Goal: Information Seeking & Learning: Learn about a topic

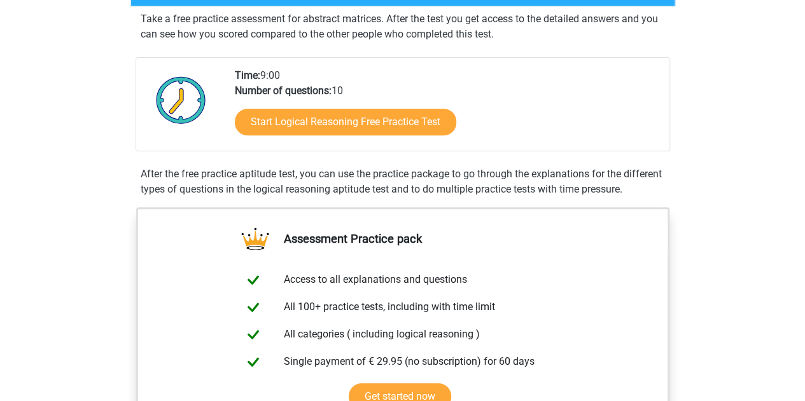
scroll to position [318, 0]
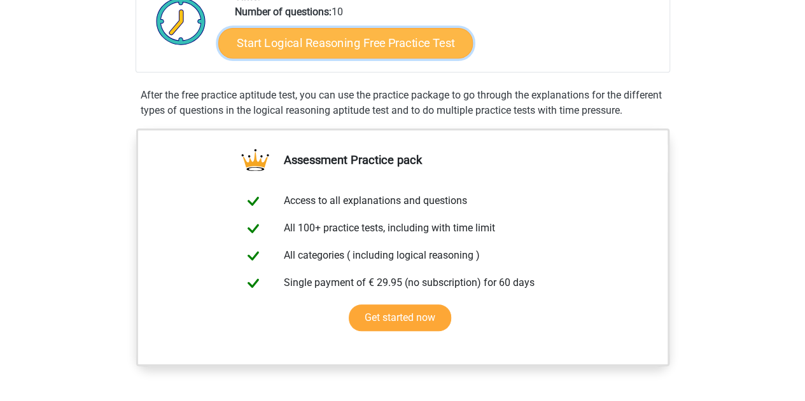
click at [348, 35] on link "Start Logical Reasoning Free Practice Test" at bounding box center [345, 42] width 254 height 31
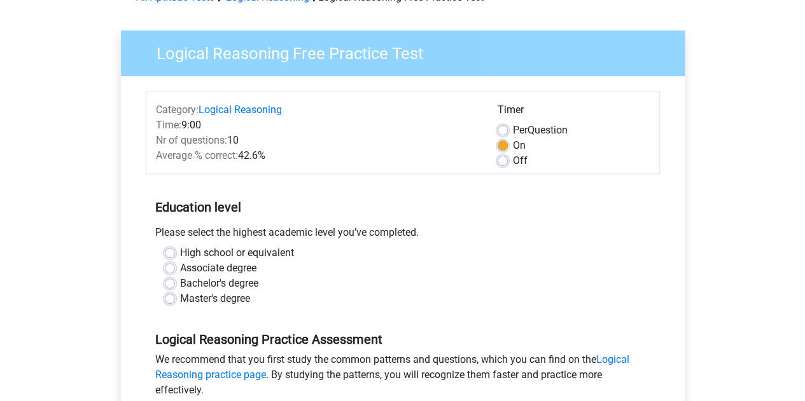
scroll to position [191, 0]
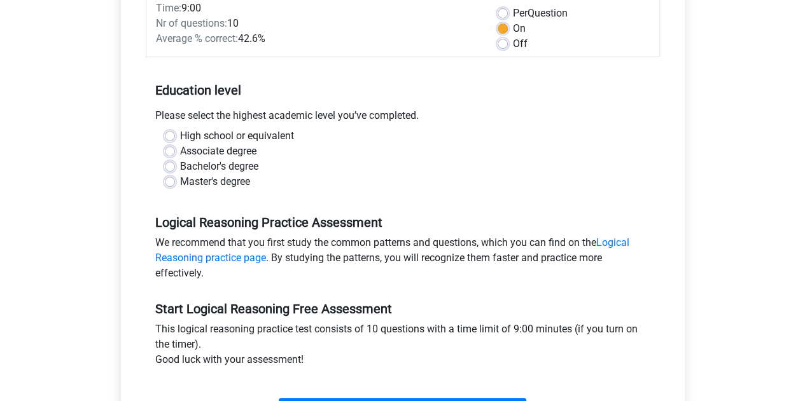
click at [180, 163] on label "Bachelor's degree" at bounding box center [219, 166] width 78 height 15
click at [167, 163] on input "Bachelor's degree" at bounding box center [170, 165] width 10 height 13
radio input "true"
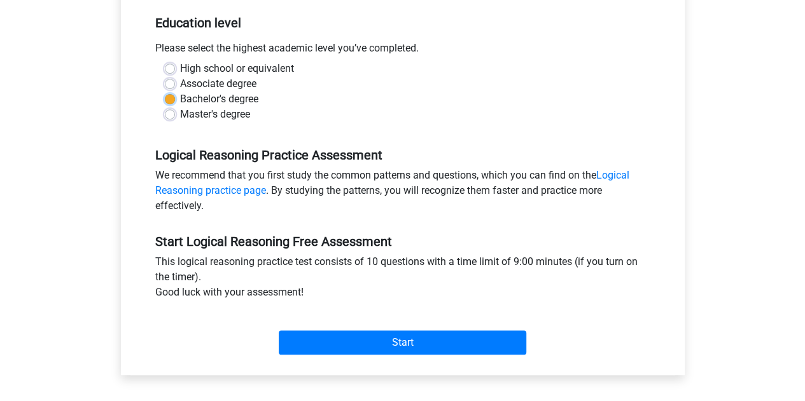
scroll to position [445, 0]
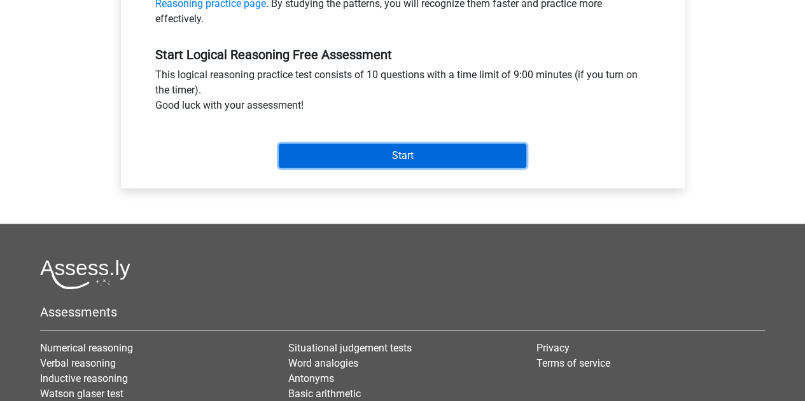
click at [387, 155] on input "Start" at bounding box center [402, 156] width 247 height 24
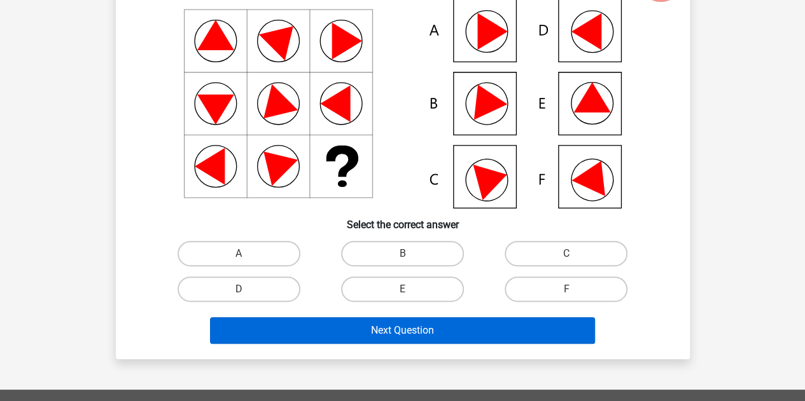
scroll to position [64, 0]
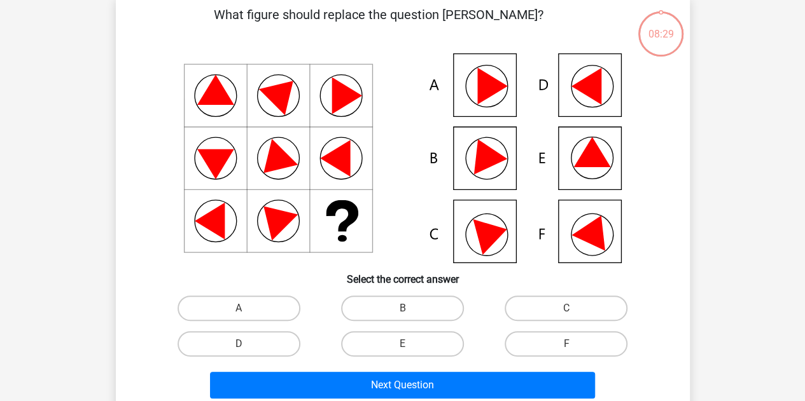
click at [581, 82] on icon at bounding box center [586, 86] width 30 height 37
click at [562, 351] on label "F" at bounding box center [565, 343] width 123 height 25
click at [566, 351] on input "F" at bounding box center [570, 348] width 8 height 8
radio input "true"
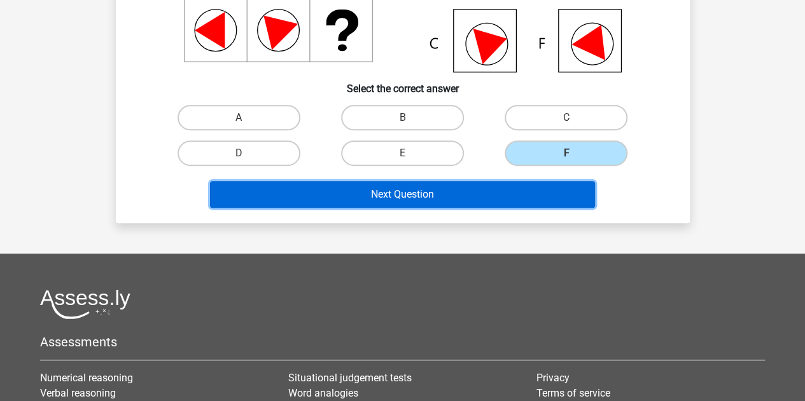
click at [384, 187] on button "Next Question" at bounding box center [402, 194] width 385 height 27
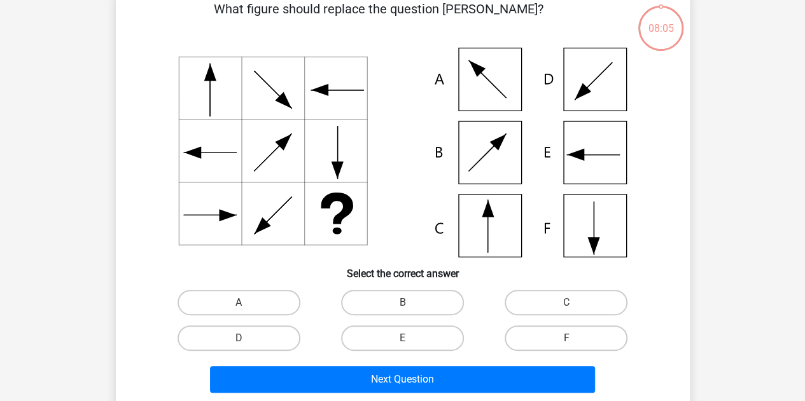
scroll to position [59, 0]
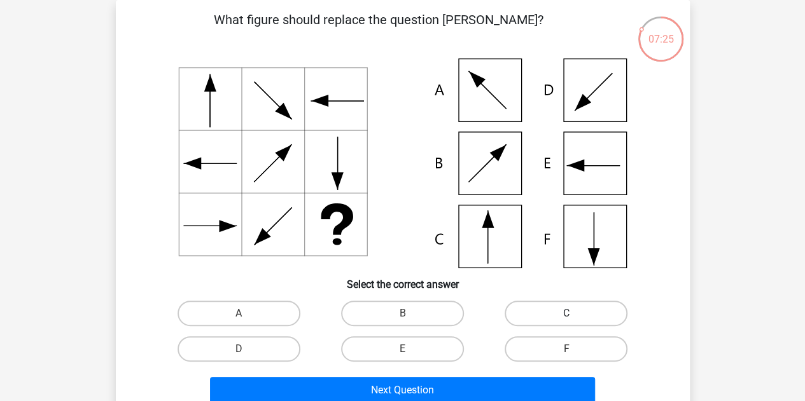
click at [555, 311] on label "C" at bounding box center [565, 313] width 123 height 25
click at [566, 314] on input "C" at bounding box center [570, 318] width 8 height 8
radio input "true"
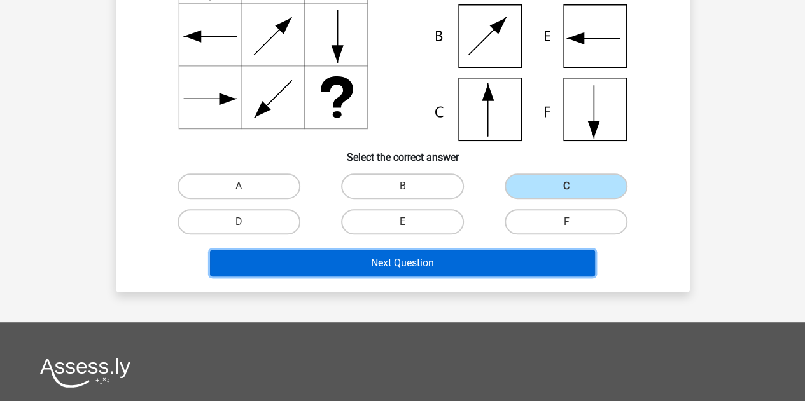
click at [410, 260] on button "Next Question" at bounding box center [402, 263] width 385 height 27
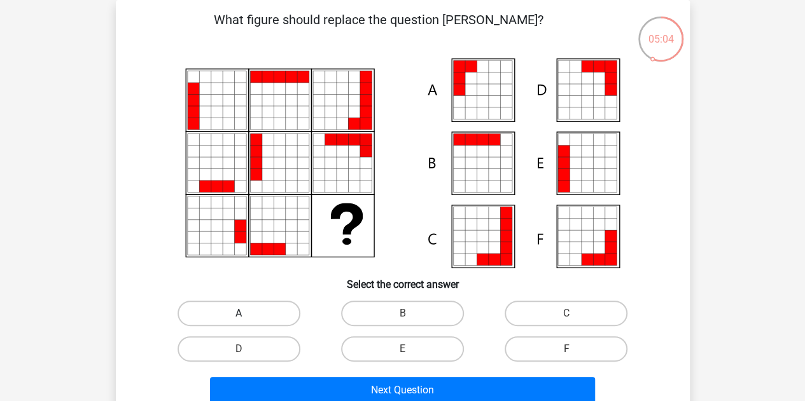
click at [244, 307] on label "A" at bounding box center [238, 313] width 123 height 25
click at [244, 314] on input "A" at bounding box center [243, 318] width 8 height 8
radio input "true"
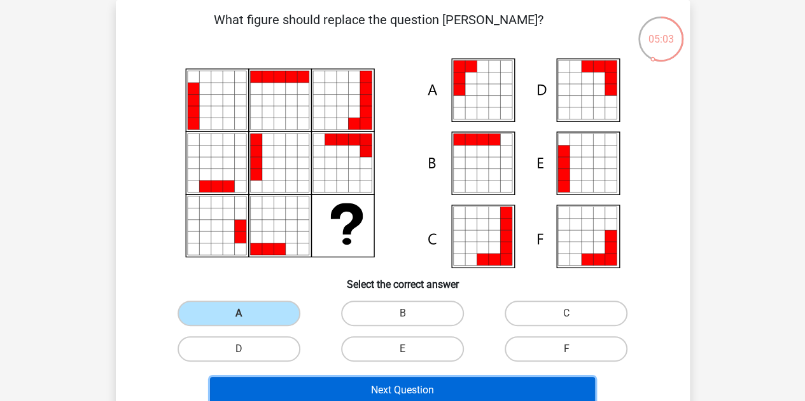
click at [349, 387] on button "Next Question" at bounding box center [402, 390] width 385 height 27
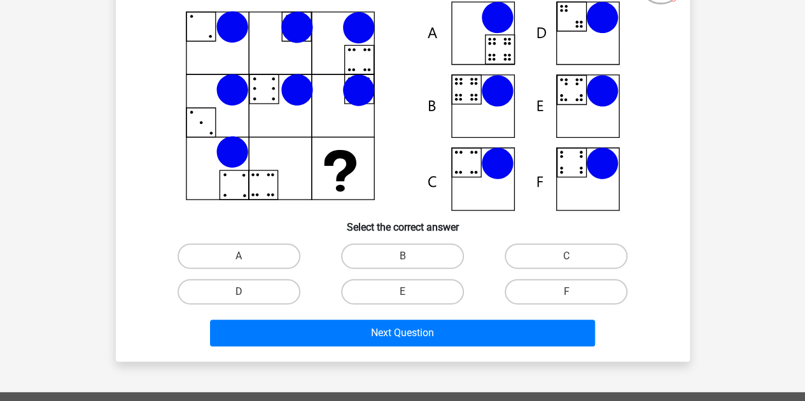
scroll to position [186, 0]
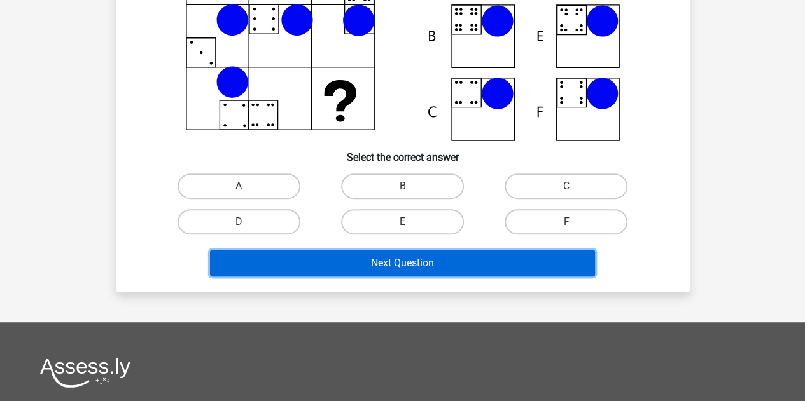
click at [381, 272] on button "Next Question" at bounding box center [402, 263] width 385 height 27
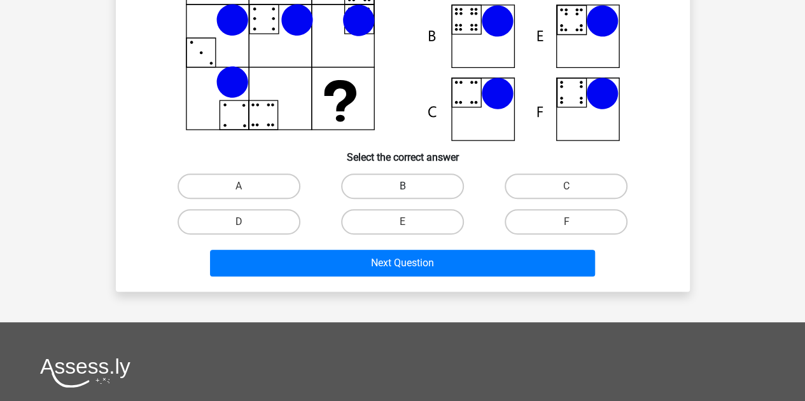
click at [403, 186] on label "B" at bounding box center [402, 186] width 123 height 25
click at [403, 186] on input "B" at bounding box center [406, 190] width 8 height 8
radio input "true"
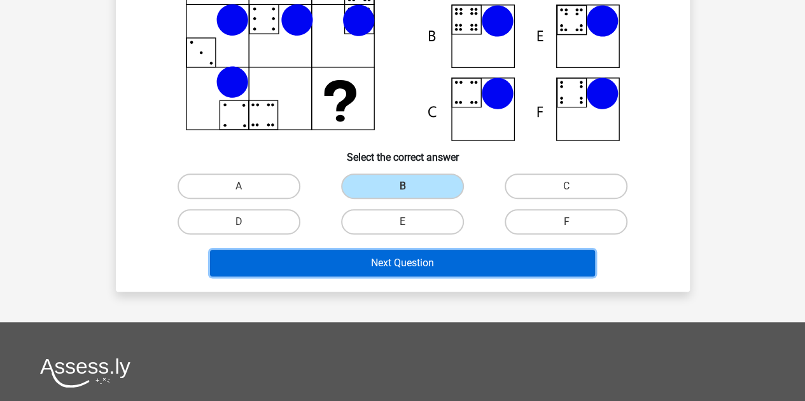
click at [422, 267] on button "Next Question" at bounding box center [402, 263] width 385 height 27
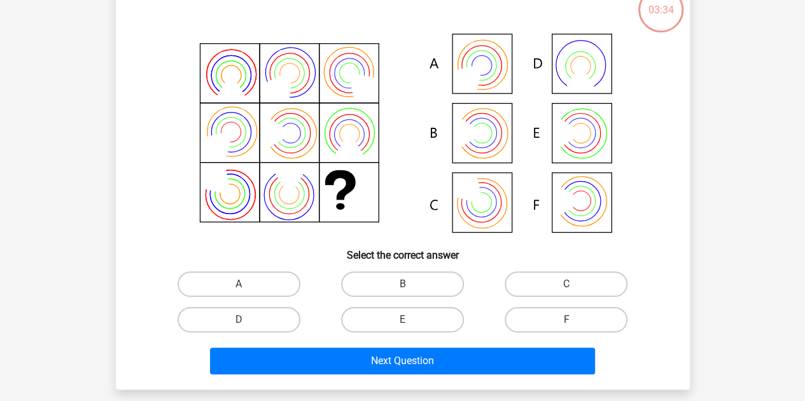
scroll to position [59, 0]
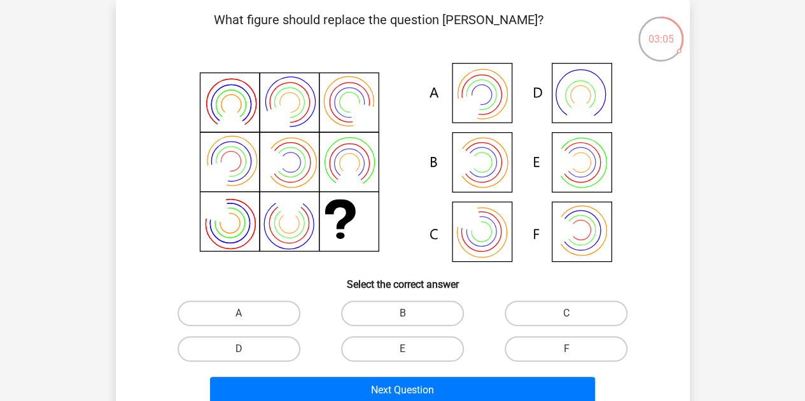
click at [479, 95] on icon at bounding box center [472, 103] width 44 height 44
click at [223, 311] on label "A" at bounding box center [238, 313] width 123 height 25
click at [239, 314] on input "A" at bounding box center [243, 318] width 8 height 8
radio input "true"
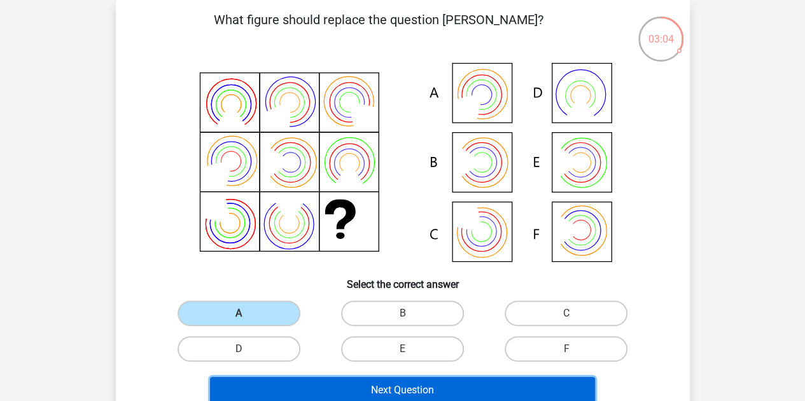
click at [404, 394] on button "Next Question" at bounding box center [402, 390] width 385 height 27
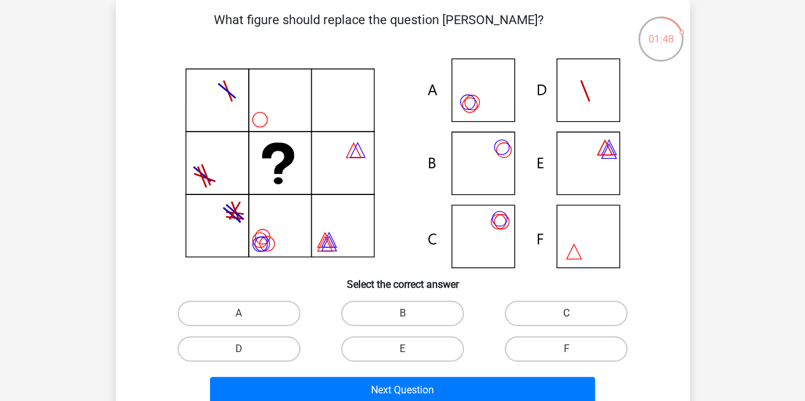
click at [565, 309] on label "C" at bounding box center [565, 313] width 123 height 25
click at [566, 314] on input "C" at bounding box center [570, 318] width 8 height 8
radio input "true"
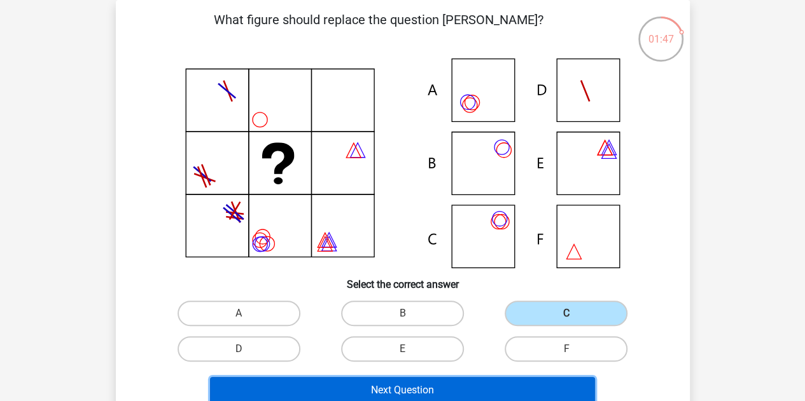
click at [433, 389] on button "Next Question" at bounding box center [402, 390] width 385 height 27
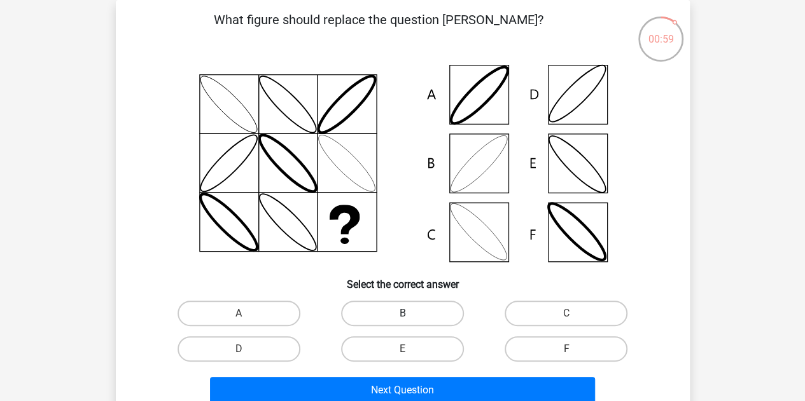
click at [391, 303] on label "B" at bounding box center [402, 313] width 123 height 25
click at [402, 314] on input "B" at bounding box center [406, 318] width 8 height 8
radio input "true"
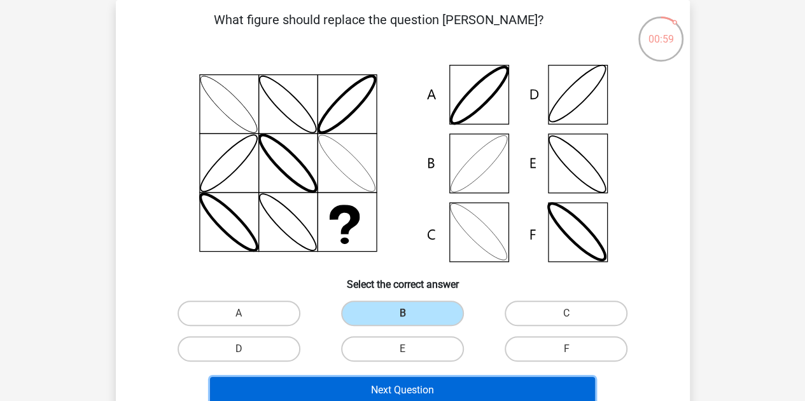
click at [403, 393] on button "Next Question" at bounding box center [402, 390] width 385 height 27
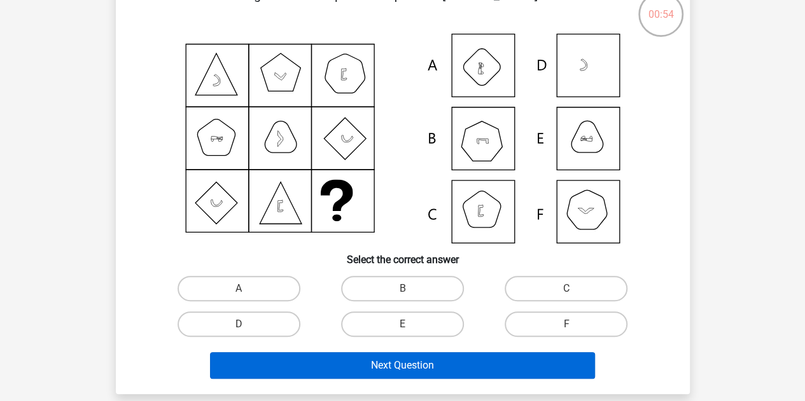
scroll to position [64, 0]
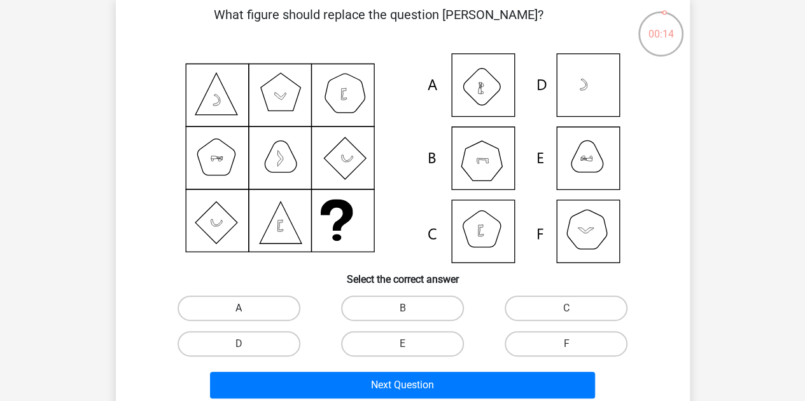
click at [181, 314] on label "A" at bounding box center [238, 308] width 123 height 25
click at [239, 314] on input "A" at bounding box center [243, 313] width 8 height 8
radio input "true"
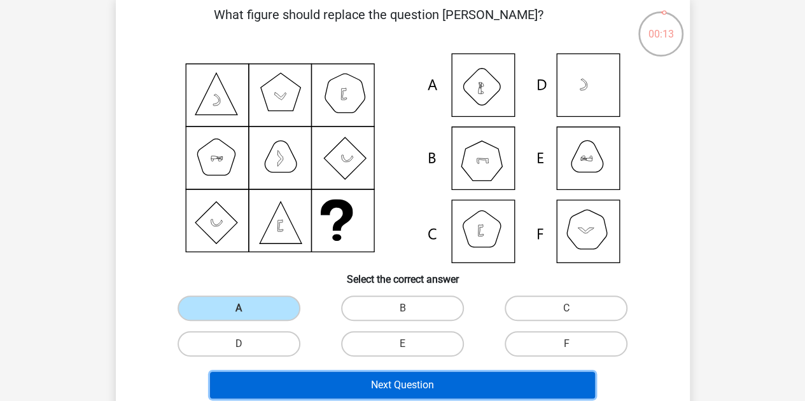
click at [341, 377] on button "Next Question" at bounding box center [402, 385] width 385 height 27
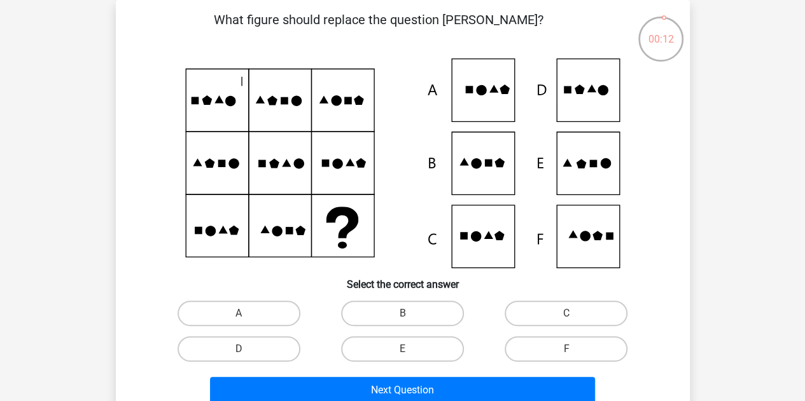
scroll to position [122, 0]
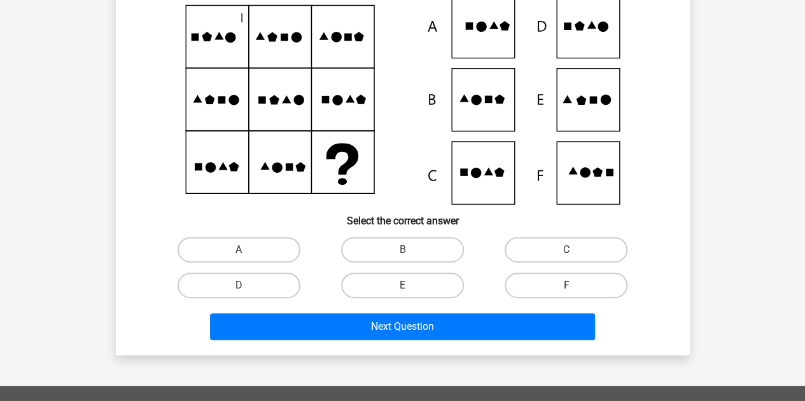
click at [556, 286] on label "F" at bounding box center [565, 285] width 123 height 25
click at [566, 286] on input "F" at bounding box center [570, 290] width 8 height 8
radio input "true"
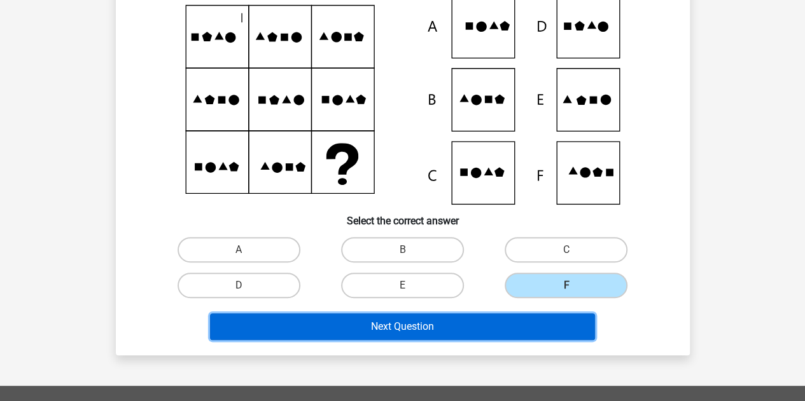
click at [468, 333] on button "Next Question" at bounding box center [402, 327] width 385 height 27
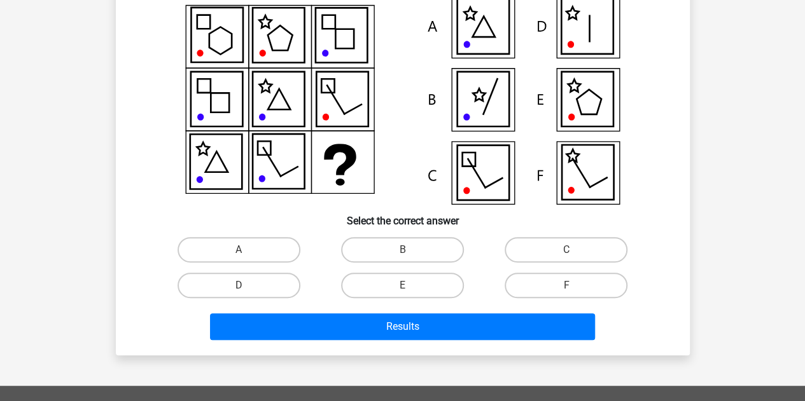
scroll to position [59, 0]
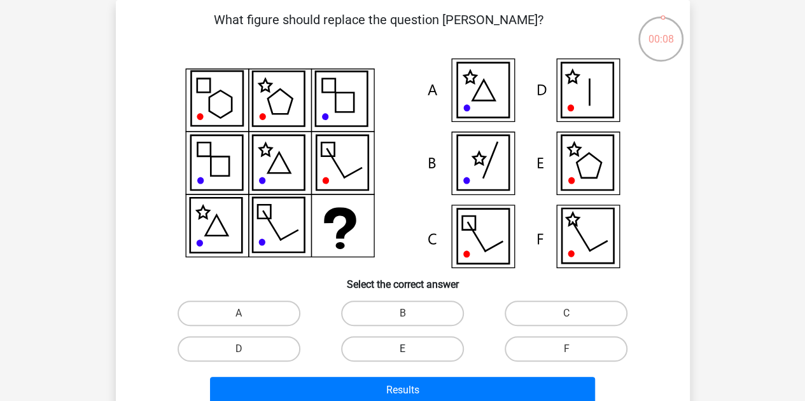
click at [393, 349] on label "E" at bounding box center [402, 349] width 123 height 25
click at [402, 349] on input "E" at bounding box center [406, 353] width 8 height 8
radio input "true"
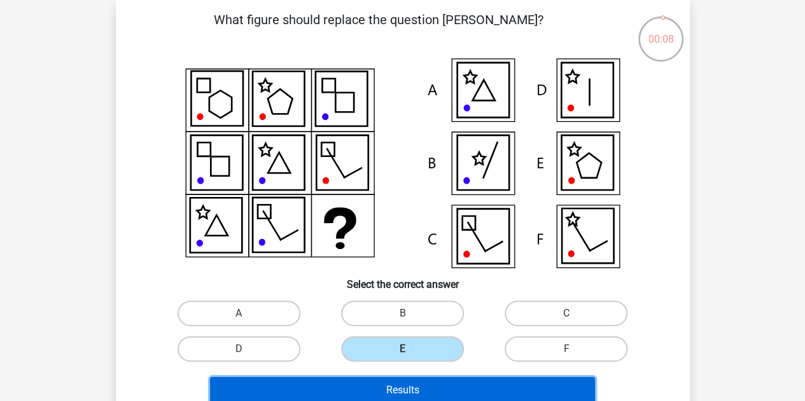
click at [416, 392] on button "Results" at bounding box center [402, 390] width 385 height 27
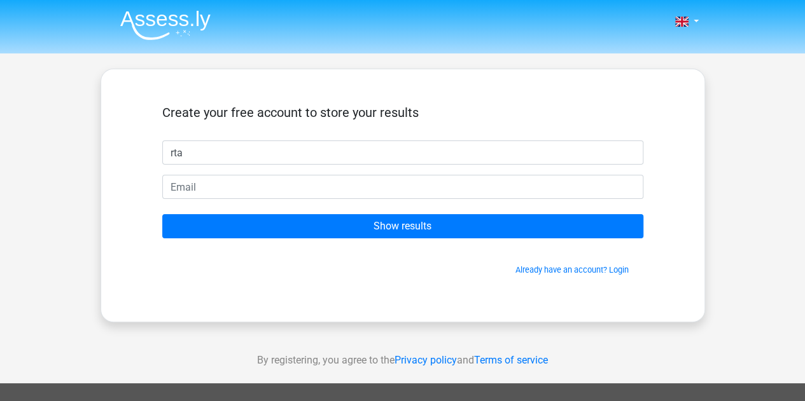
type input "rta"
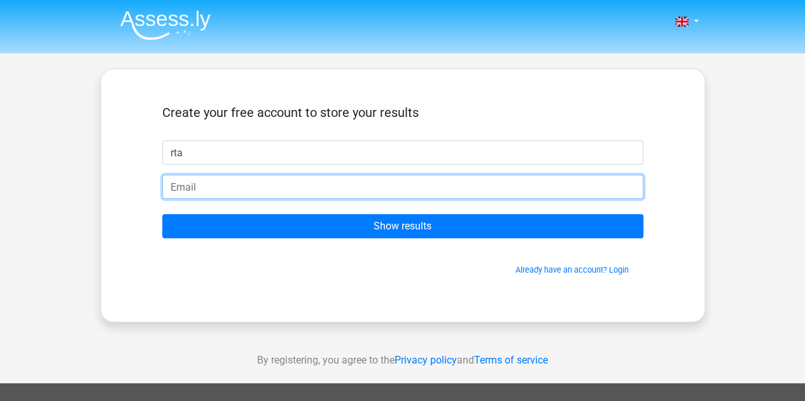
click at [252, 188] on input "email" at bounding box center [402, 187] width 481 height 24
type input "[EMAIL_ADDRESS][DOMAIN_NAME]"
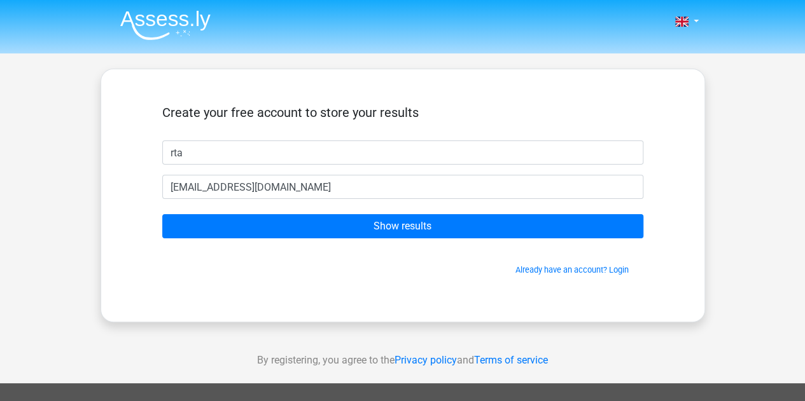
click at [345, 209] on form "Create your free account to store your results rta atata@gmail.com Show results…" at bounding box center [402, 190] width 481 height 171
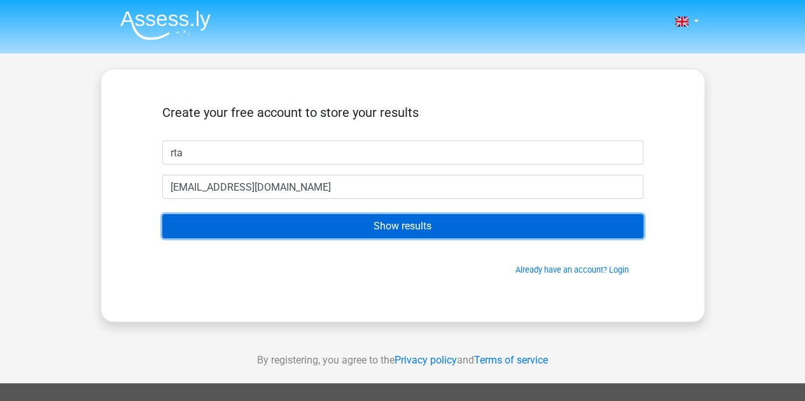
click at [345, 222] on input "Show results" at bounding box center [402, 226] width 481 height 24
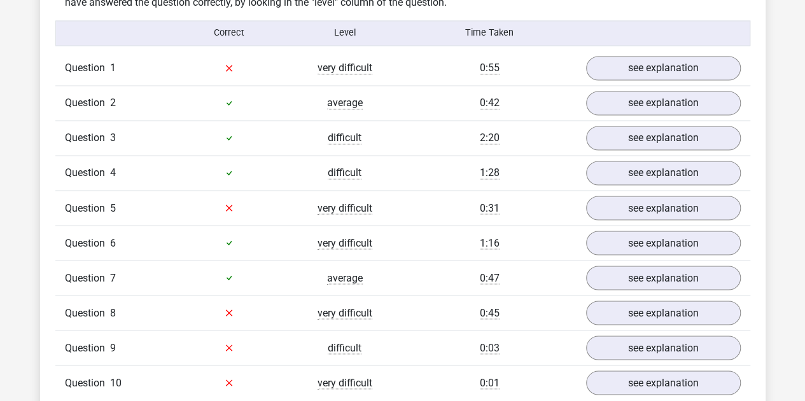
scroll to position [1018, 0]
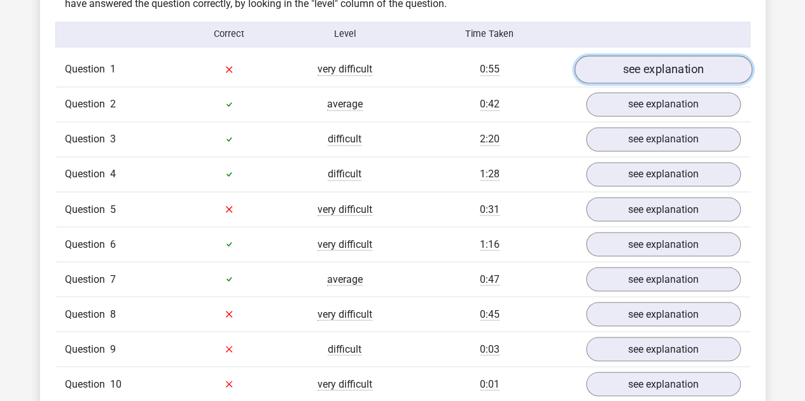
click at [653, 73] on link "see explanation" at bounding box center [662, 69] width 177 height 28
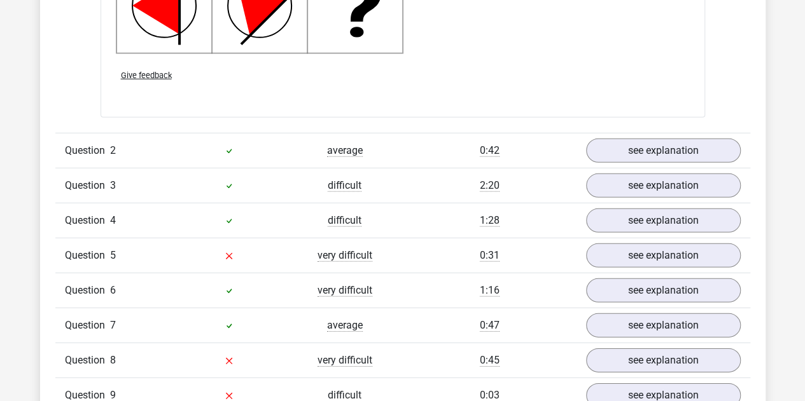
scroll to position [1845, 0]
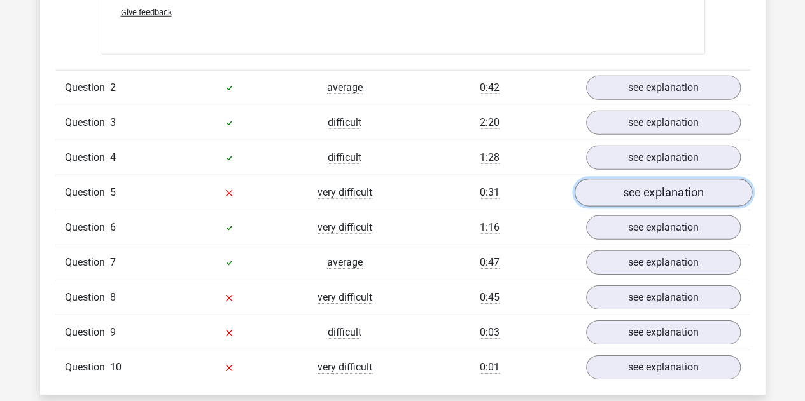
click at [629, 185] on link "see explanation" at bounding box center [662, 193] width 177 height 28
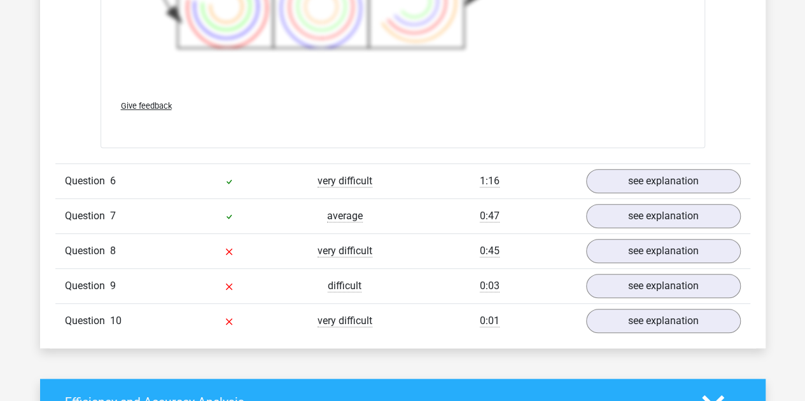
scroll to position [2799, 0]
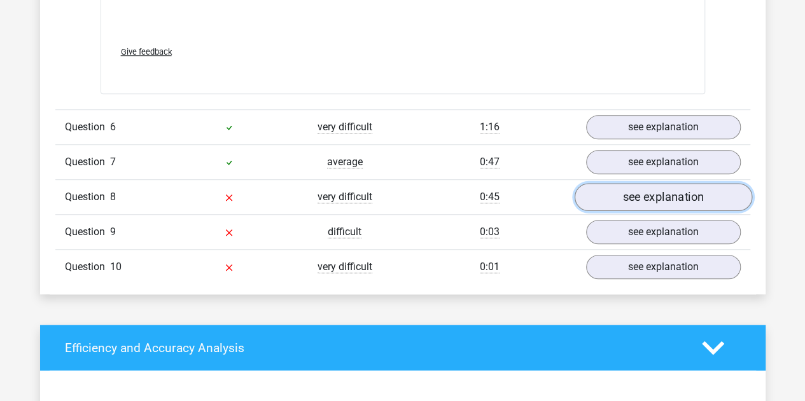
click at [659, 193] on link "see explanation" at bounding box center [662, 197] width 177 height 28
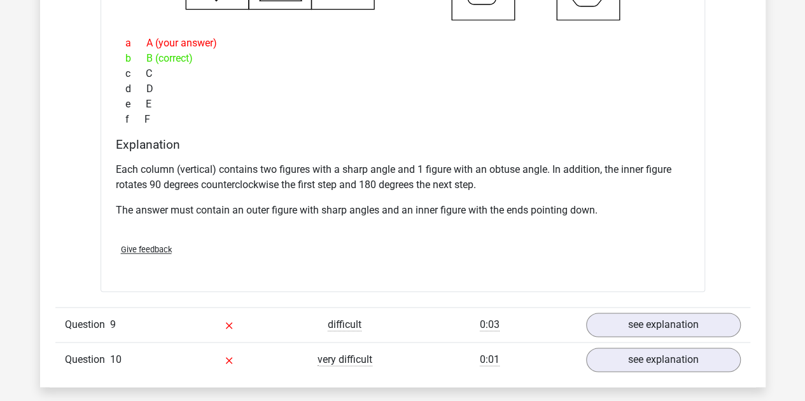
scroll to position [3117, 0]
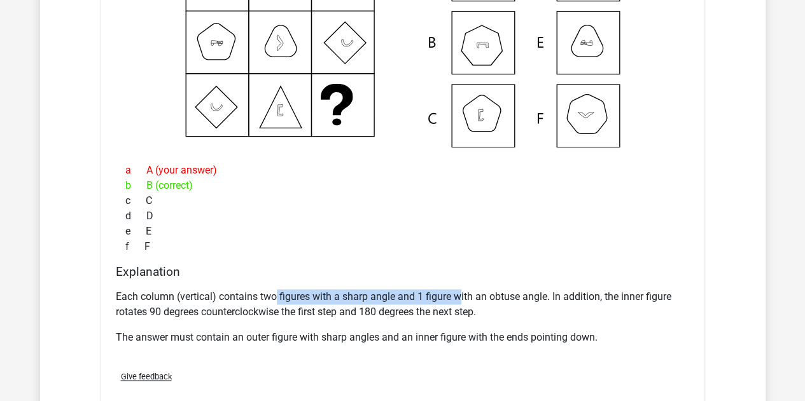
drag, startPoint x: 277, startPoint y: 294, endPoint x: 461, endPoint y: 284, distance: 184.7
click at [461, 289] on p "Each column (vertical) contains two figures with a sharp angle and 1 figure wit…" at bounding box center [403, 304] width 574 height 31
click at [483, 299] on p "Each column (vertical) contains two figures with a sharp angle and 1 figure wit…" at bounding box center [403, 304] width 574 height 31
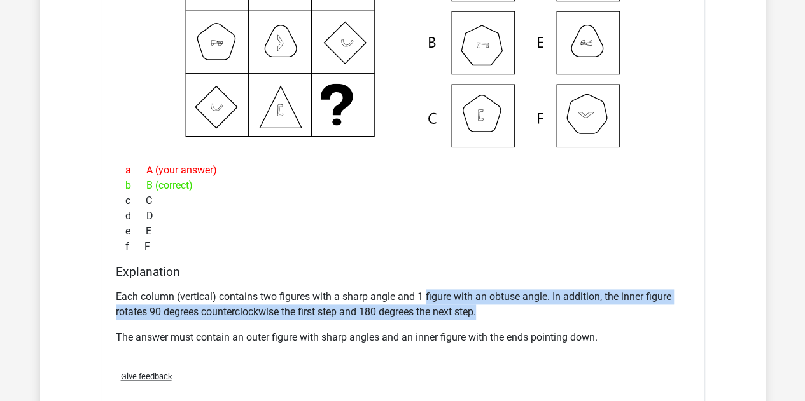
drag, startPoint x: 474, startPoint y: 301, endPoint x: 426, endPoint y: 296, distance: 48.0
click at [426, 296] on p "Each column (vertical) contains two figures with a sharp angle and 1 figure wit…" at bounding box center [403, 304] width 574 height 31
click at [476, 303] on p "Each column (vertical) contains two figures with a sharp angle and 1 figure wit…" at bounding box center [403, 304] width 574 height 31
drag, startPoint x: 486, startPoint y: 309, endPoint x: 288, endPoint y: 288, distance: 198.9
click at [288, 289] on p "Each column (vertical) contains two figures with a sharp angle and 1 figure wit…" at bounding box center [403, 304] width 574 height 31
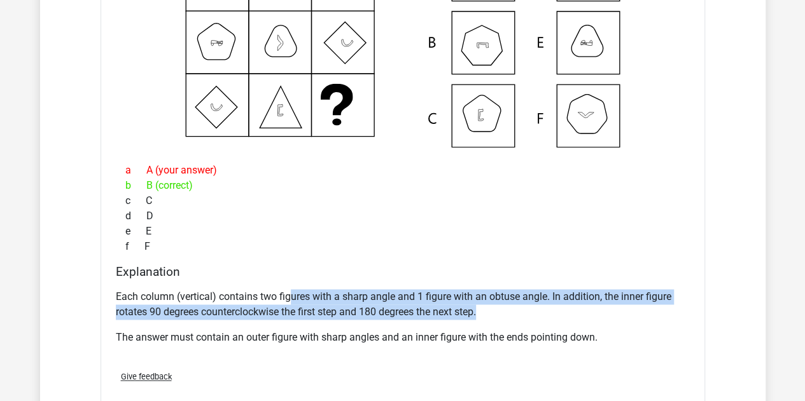
click at [367, 300] on p "Each column (vertical) contains two figures with a sharp angle and 1 figure wit…" at bounding box center [403, 304] width 574 height 31
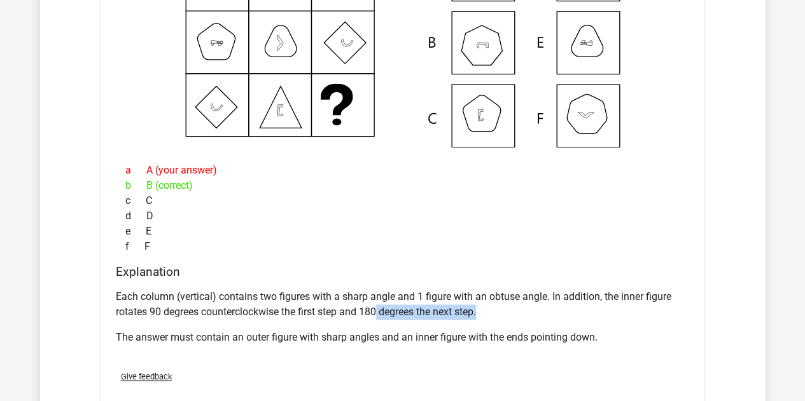
drag, startPoint x: 379, startPoint y: 307, endPoint x: 481, endPoint y: 305, distance: 102.5
click at [481, 305] on p "Each column (vertical) contains two figures with a sharp angle and 1 figure wit…" at bounding box center [403, 304] width 574 height 31
drag, startPoint x: 289, startPoint y: 330, endPoint x: 352, endPoint y: 330, distance: 63.0
click at [352, 330] on p "The answer must contain an outer figure with sharp angles and an inner figure w…" at bounding box center [403, 337] width 574 height 15
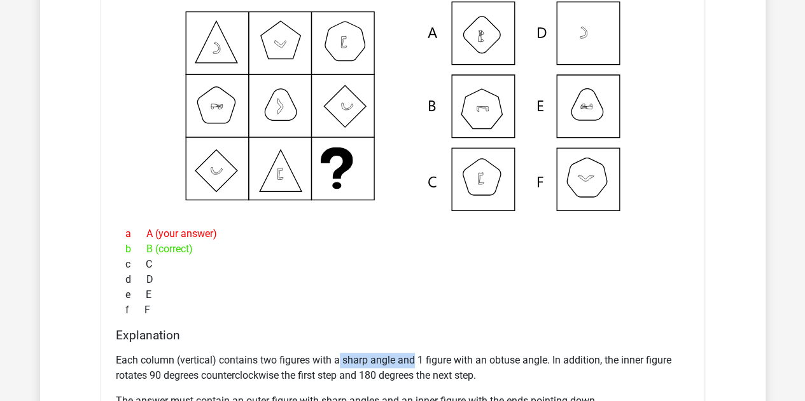
drag, startPoint x: 361, startPoint y: 352, endPoint x: 416, endPoint y: 352, distance: 54.7
click at [416, 353] on p "Each column (vertical) contains two figures with a sharp angle and 1 figure wit…" at bounding box center [403, 368] width 574 height 31
drag, startPoint x: 440, startPoint y: 350, endPoint x: 512, endPoint y: 350, distance: 71.9
click at [512, 353] on p "Each column (vertical) contains two figures with a sharp angle and 1 figure wit…" at bounding box center [403, 368] width 574 height 31
click at [580, 356] on p "Each column (vertical) contains two figures with a sharp angle and 1 figure wit…" at bounding box center [403, 368] width 574 height 31
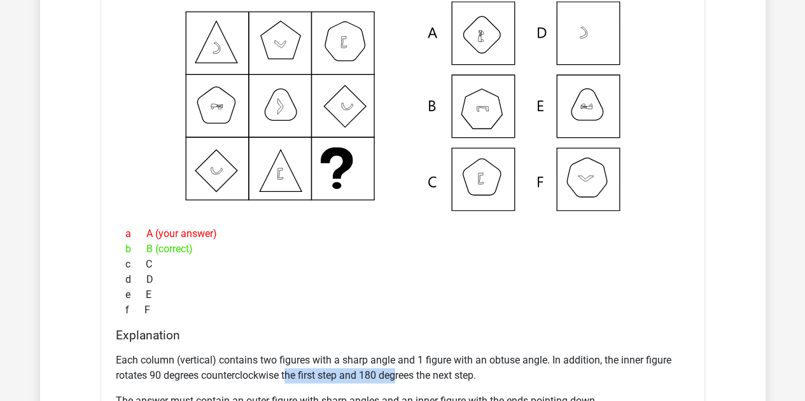
drag, startPoint x: 288, startPoint y: 365, endPoint x: 401, endPoint y: 366, distance: 112.6
click at [401, 366] on p "Each column (vertical) contains two figures with a sharp angle and 1 figure wit…" at bounding box center [403, 368] width 574 height 31
click at [411, 368] on p "Each column (vertical) contains two figures with a sharp angle and 1 figure wit…" at bounding box center [403, 368] width 574 height 31
drag, startPoint x: 374, startPoint y: 366, endPoint x: 475, endPoint y: 372, distance: 100.7
click at [475, 372] on p "Each column (vertical) contains two figures with a sharp angle and 1 figure wit…" at bounding box center [403, 368] width 574 height 31
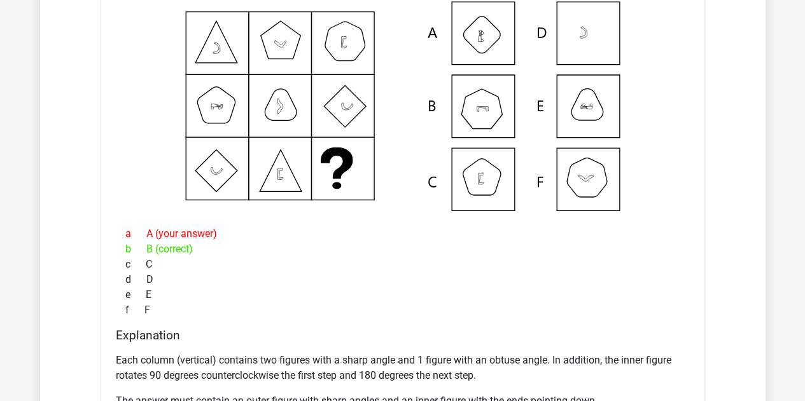
click at [513, 367] on p "Each column (vertical) contains two figures with a sharp angle and 1 figure wit…" at bounding box center [403, 368] width 574 height 31
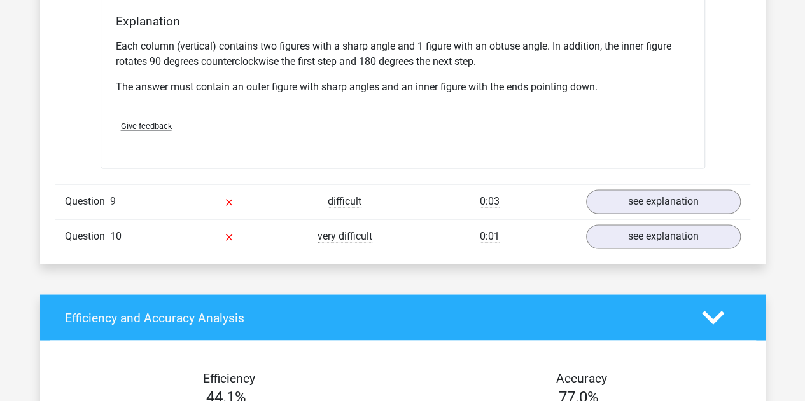
scroll to position [3372, 0]
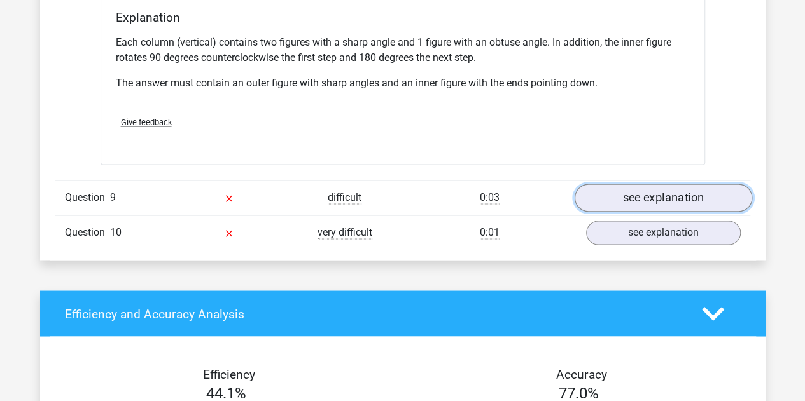
click at [646, 184] on link "see explanation" at bounding box center [662, 198] width 177 height 28
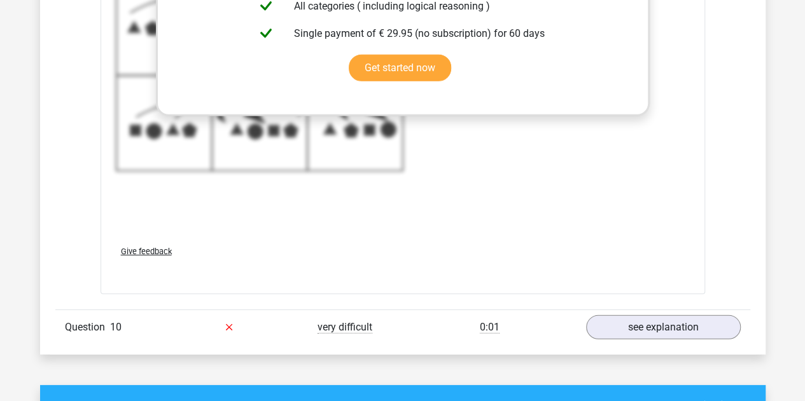
scroll to position [4135, 0]
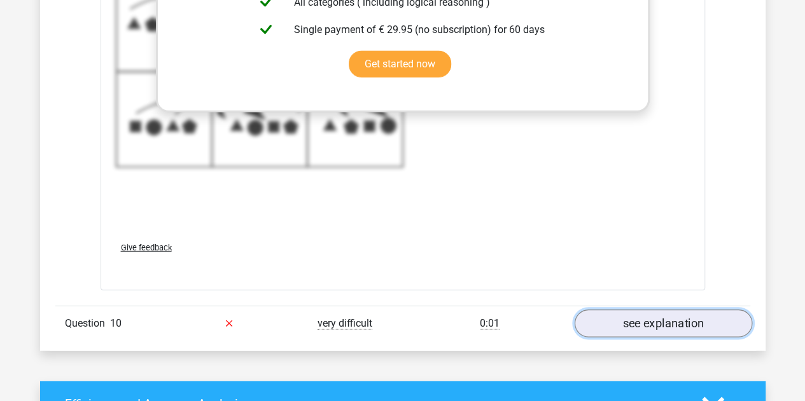
click at [632, 319] on link "see explanation" at bounding box center [662, 324] width 177 height 28
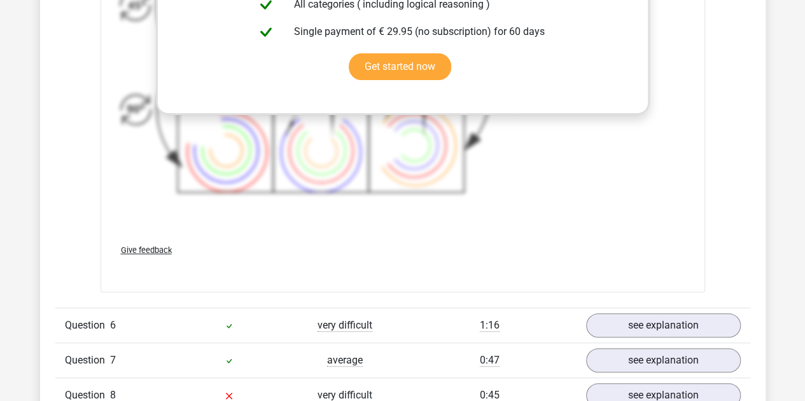
scroll to position [2545, 0]
